Goal: Check status: Check status

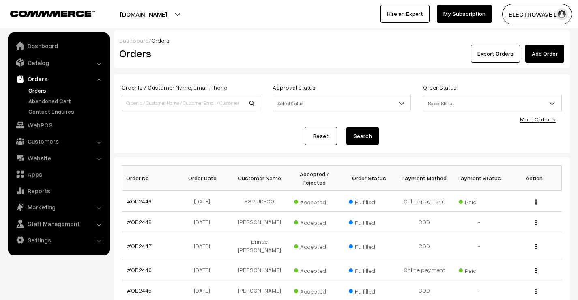
click at [41, 89] on link "Orders" at bounding box center [66, 90] width 80 height 9
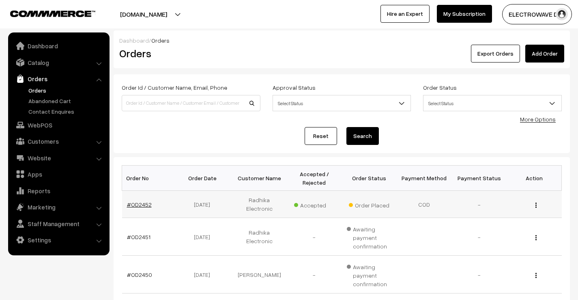
click at [135, 203] on link "#OD2452" at bounding box center [139, 204] width 25 height 7
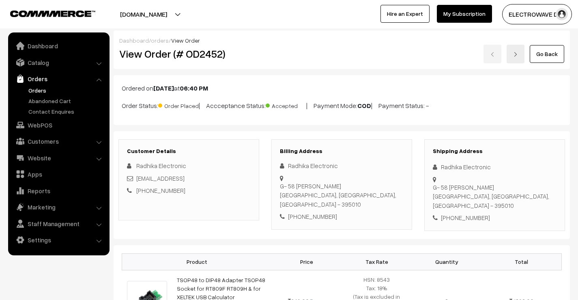
scroll to position [162, 0]
